Goal: Task Accomplishment & Management: Manage account settings

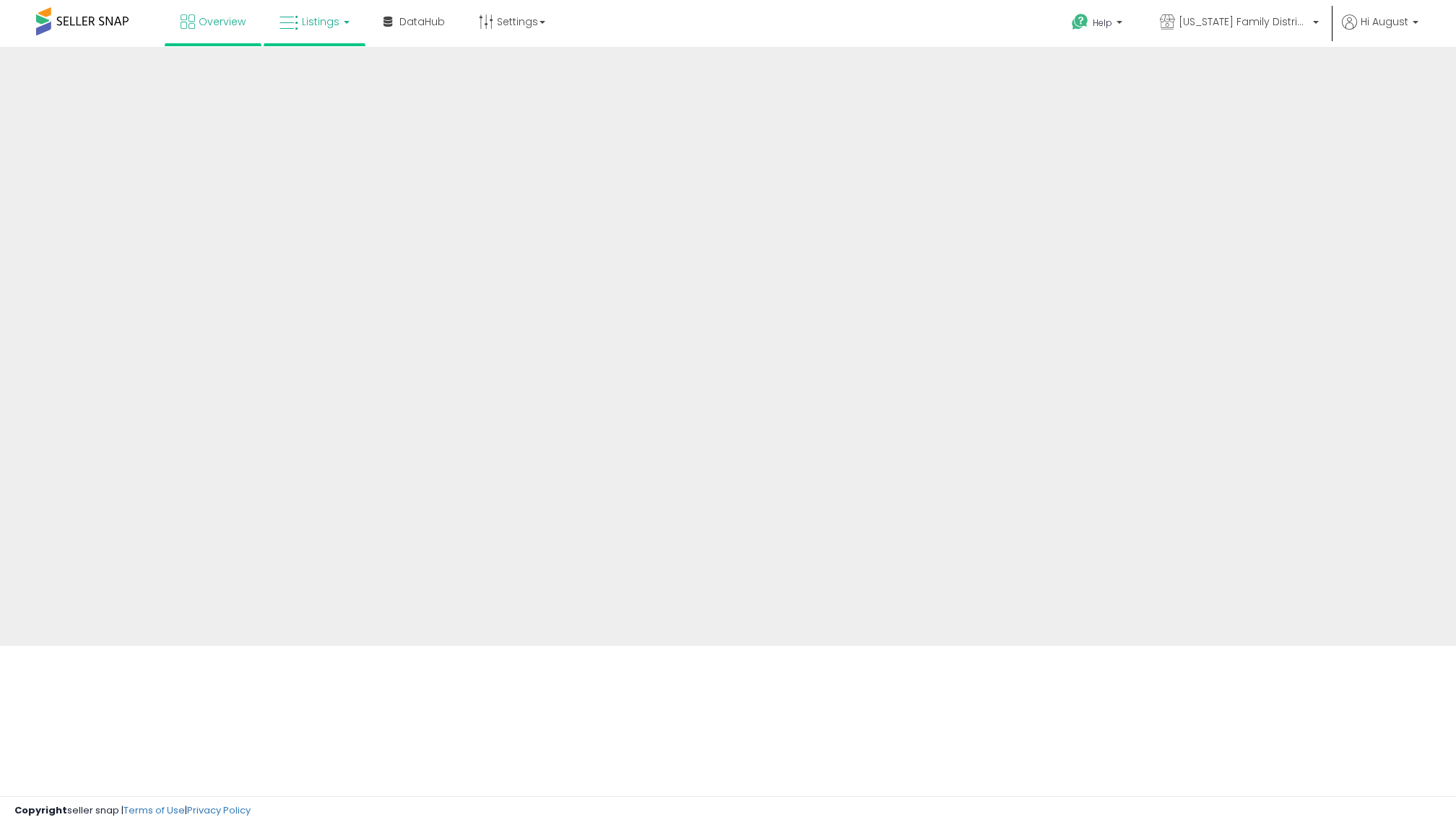
click at [295, 24] on icon at bounding box center [289, 22] width 19 height 19
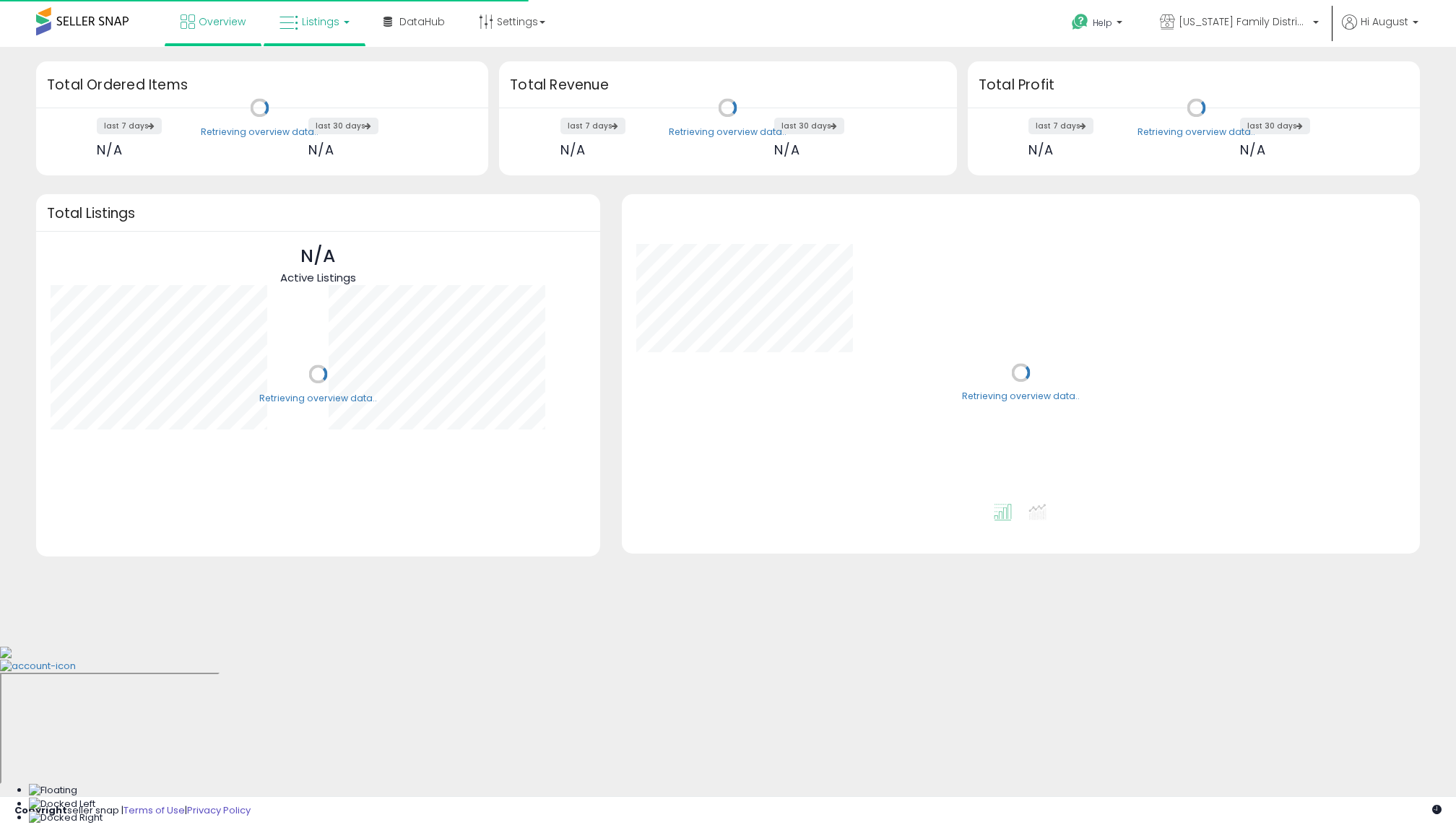
click at [317, 25] on span "Listings" at bounding box center [321, 21] width 38 height 14
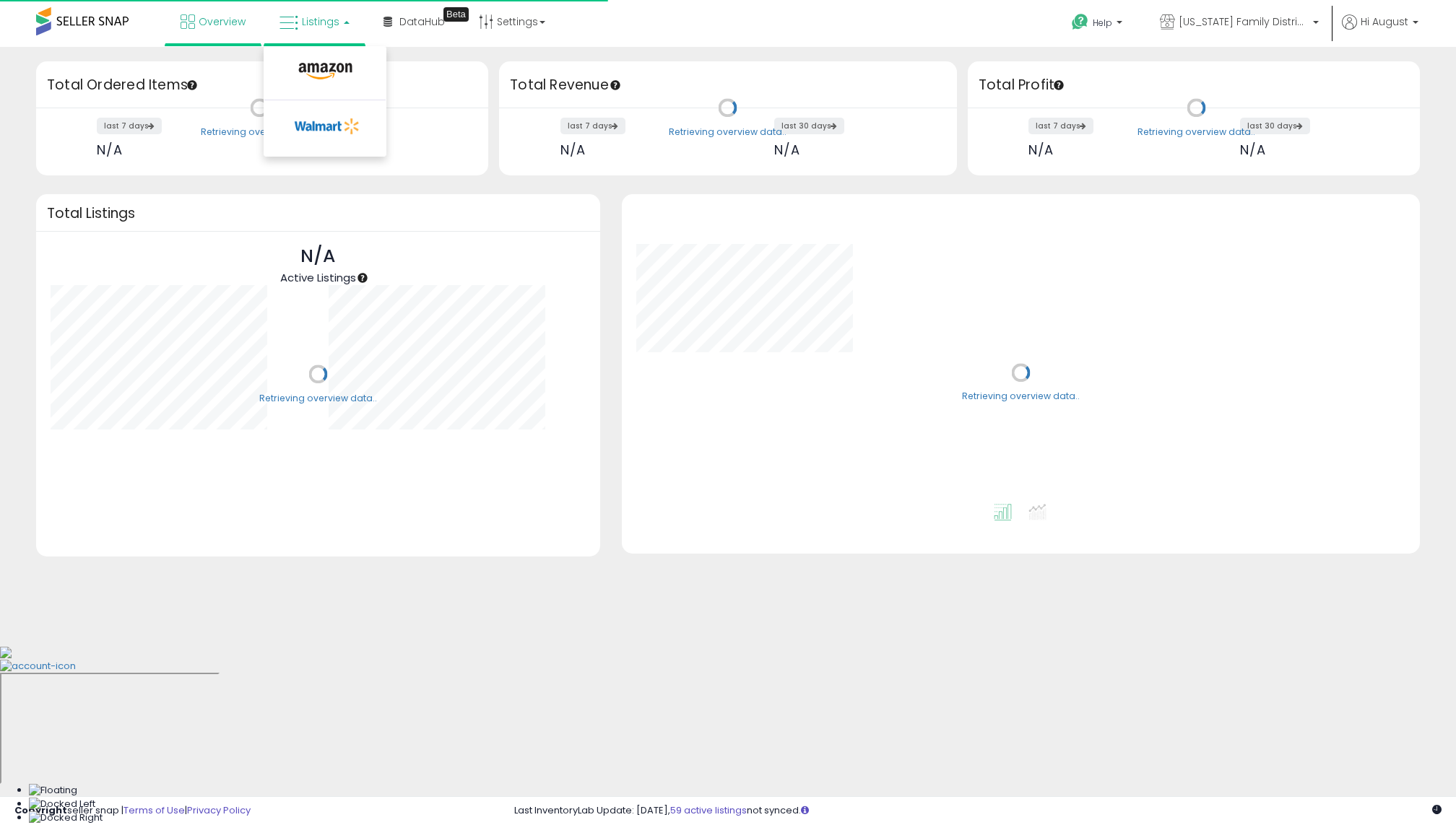
click at [317, 55] on li at bounding box center [326, 74] width 122 height 51
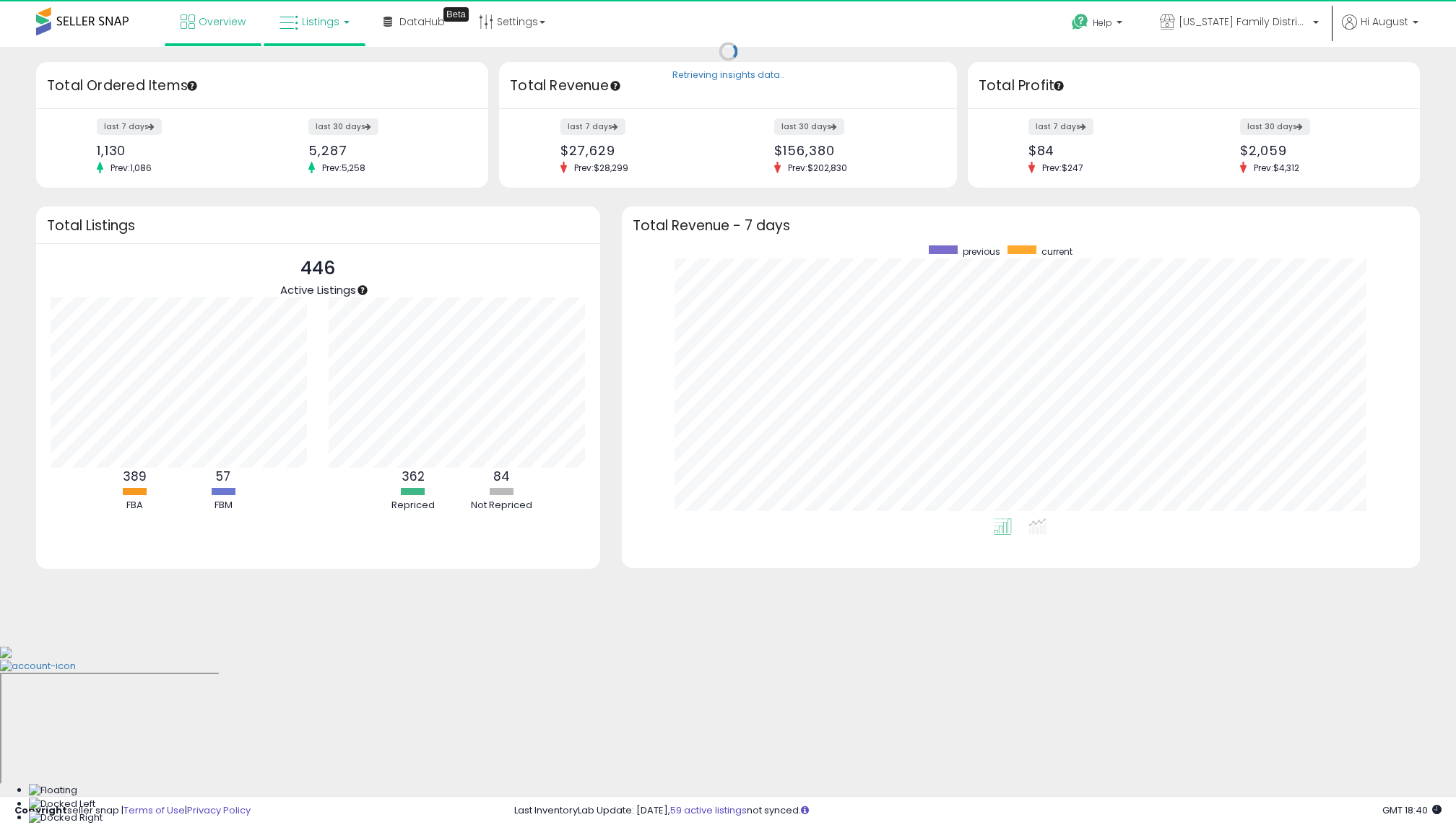
scroll to position [273, 769]
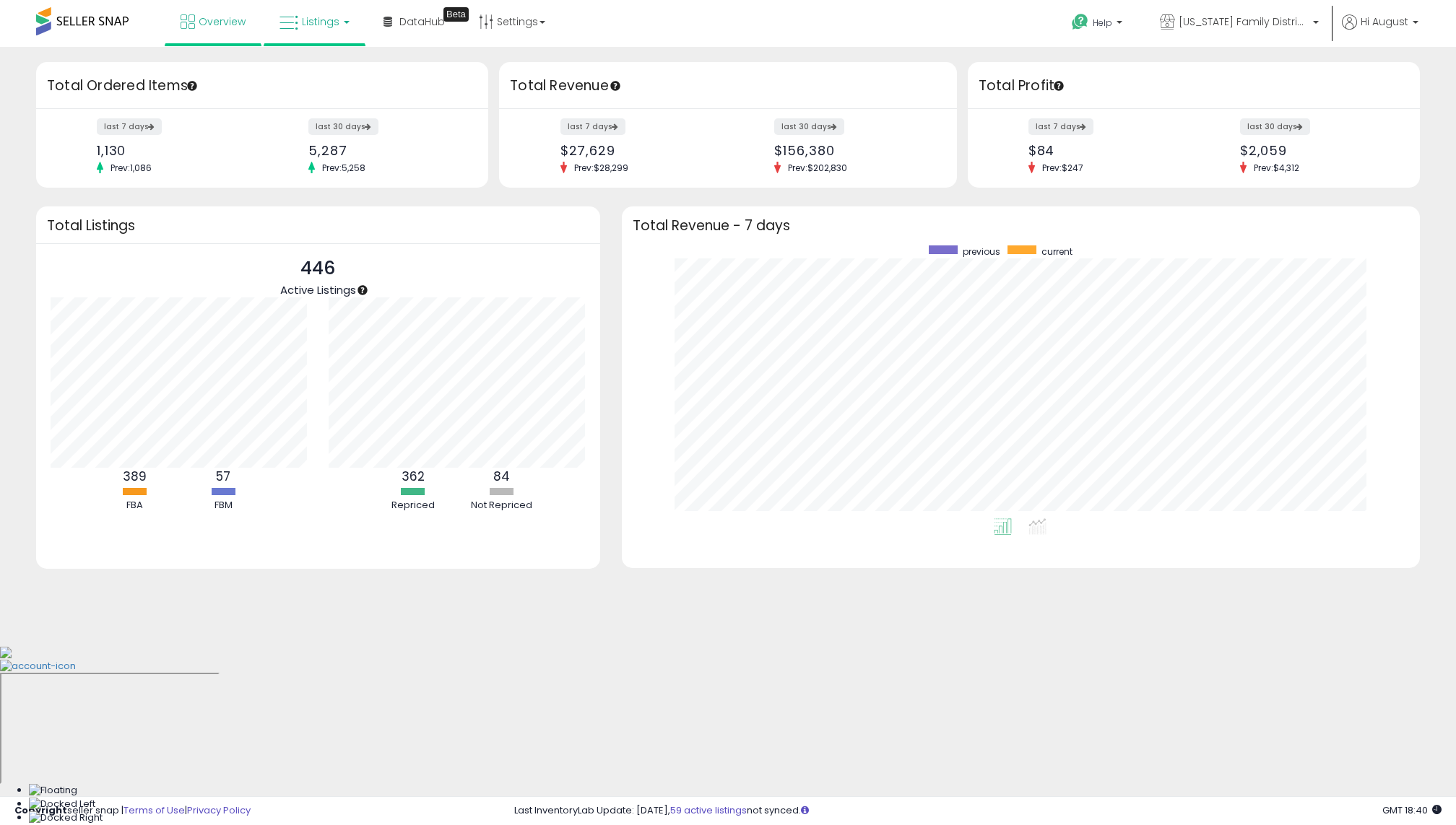
click at [325, 36] on link "Listings" at bounding box center [314, 21] width 92 height 43
click at [325, 75] on icon at bounding box center [326, 71] width 63 height 19
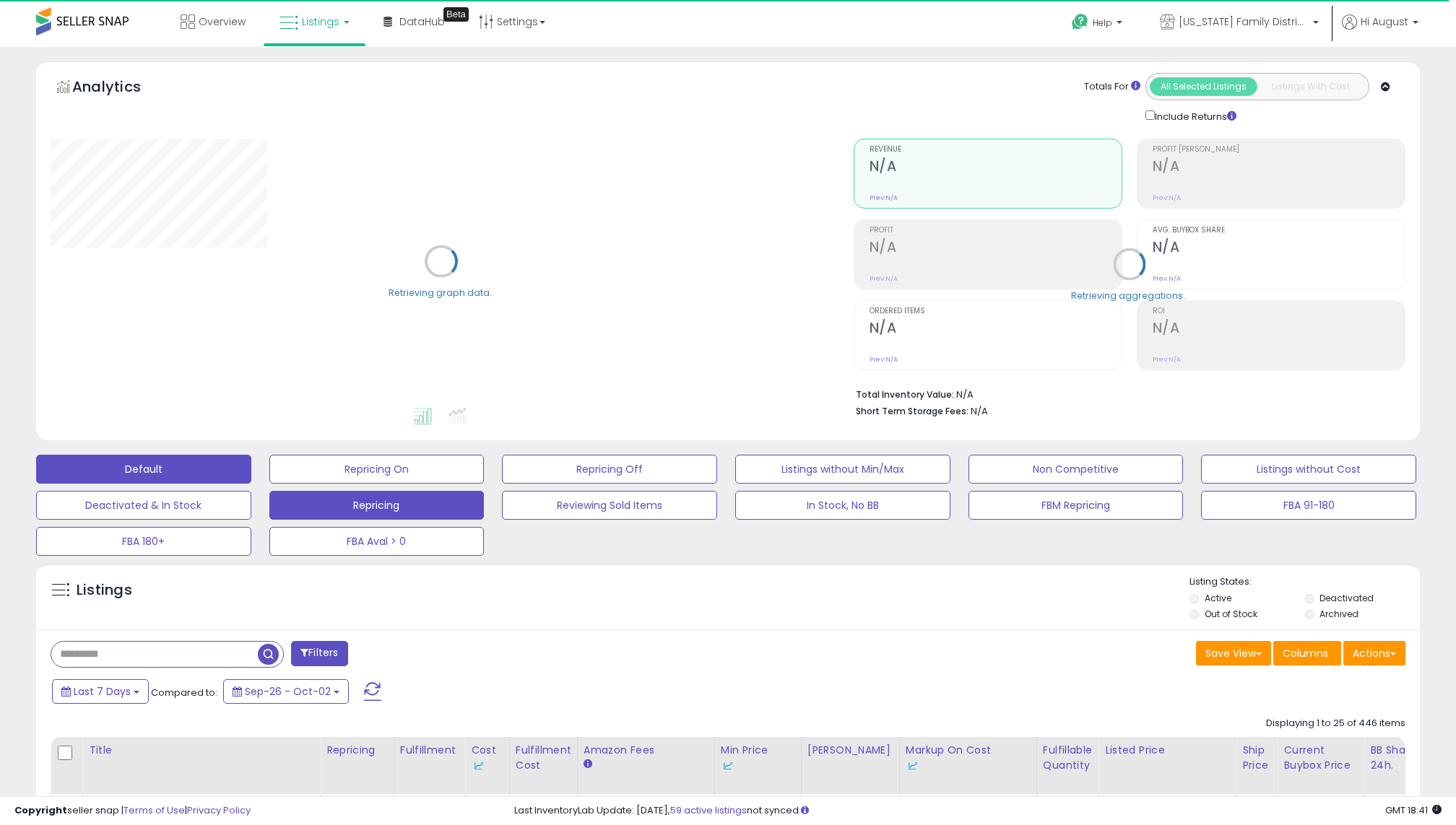
click at [400, 508] on button "Repricing" at bounding box center [377, 505] width 216 height 29
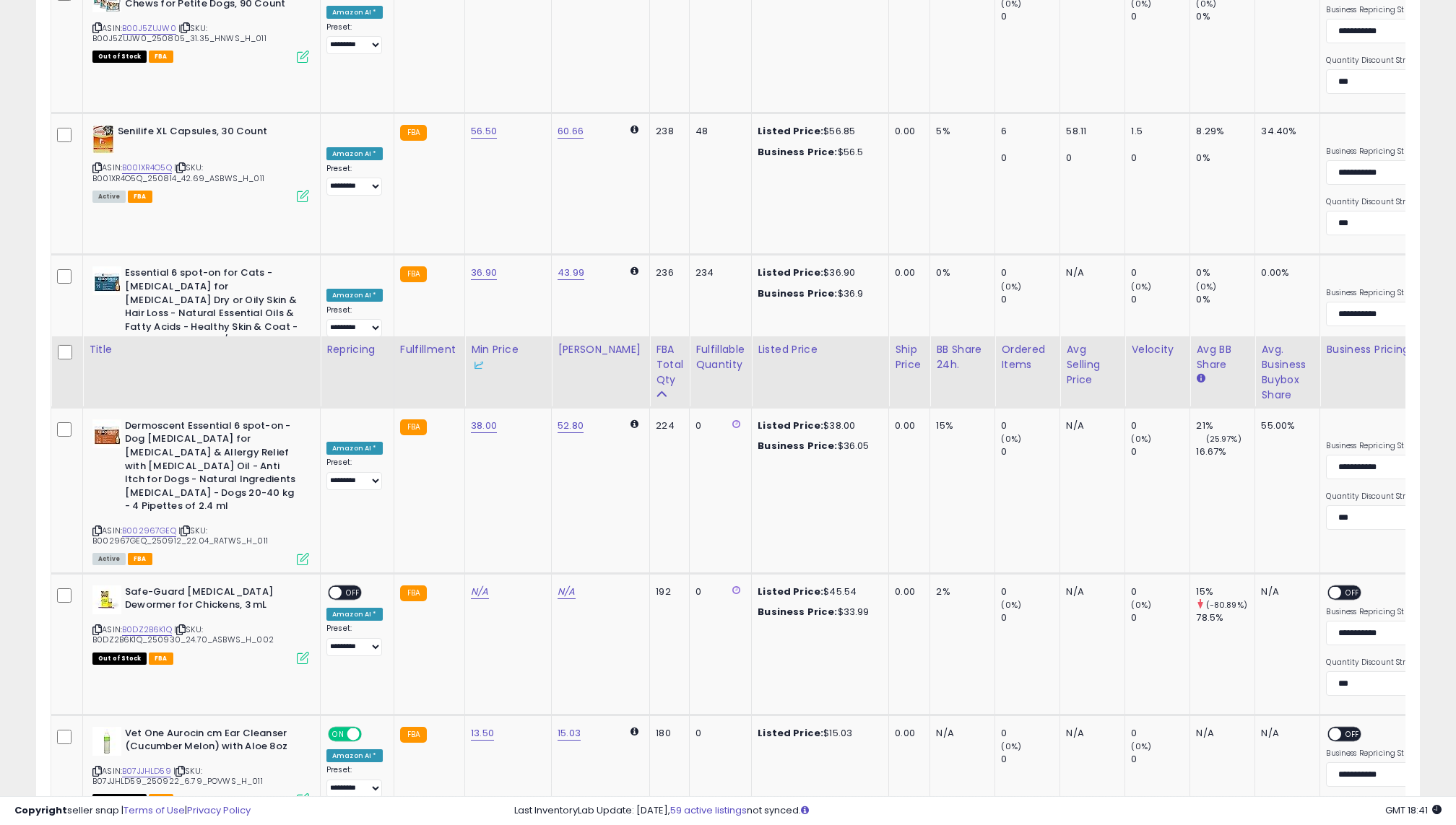
scroll to position [2810, 0]
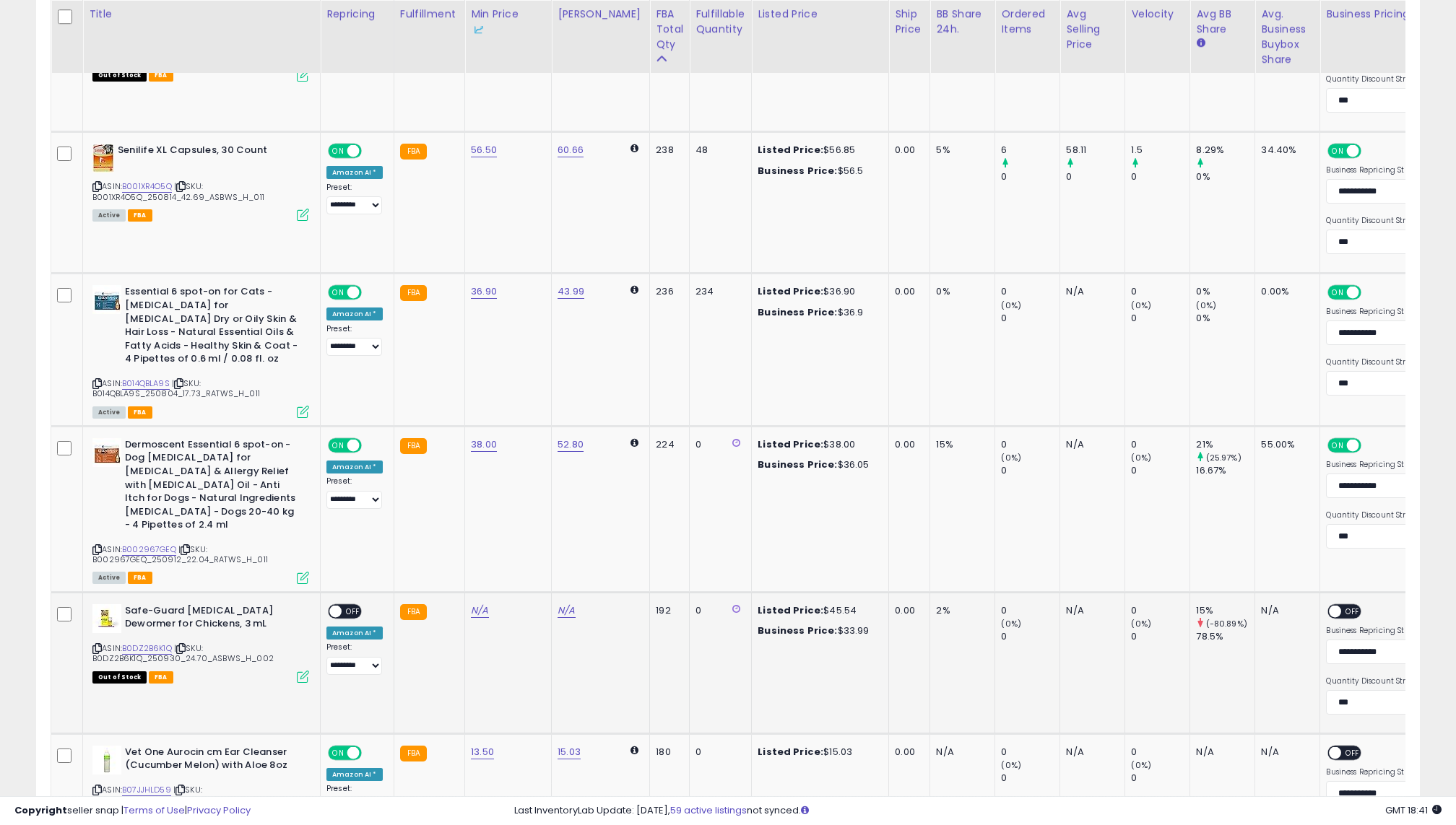
click at [99, 644] on icon at bounding box center [97, 648] width 10 height 8
click at [479, 603] on link "N/A" at bounding box center [479, 610] width 17 height 14
type input "*****"
click button "submit" at bounding box center [524, 532] width 24 height 21
click at [344, 605] on span "OFF" at bounding box center [353, 611] width 23 height 13
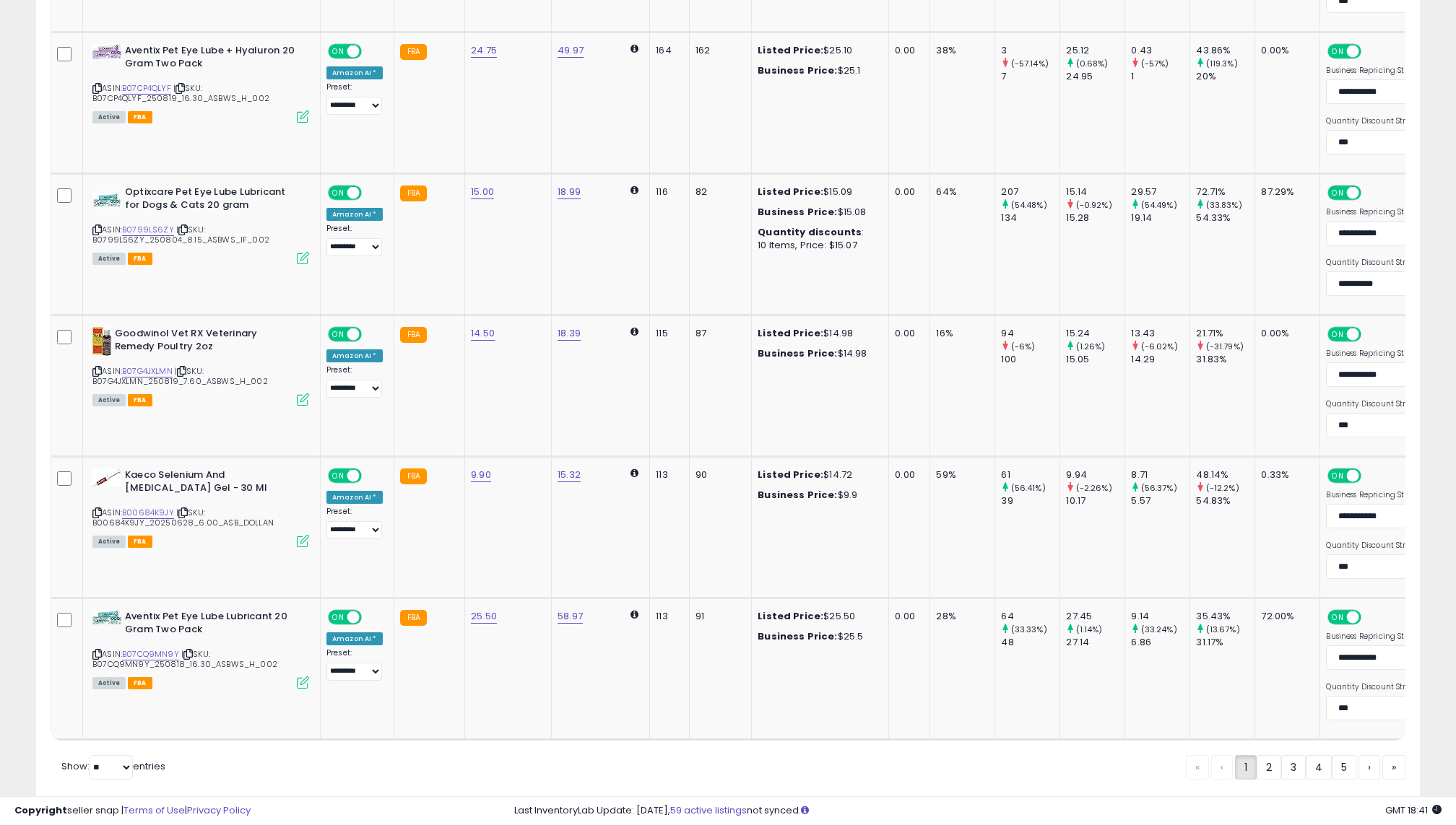
scroll to position [3662, 0]
